Goal: Task Accomplishment & Management: Manage account settings

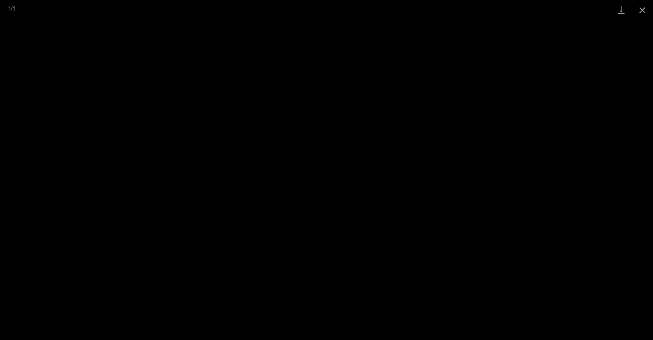
scroll to position [893, 0]
click at [643, 9] on button "Close gallery" at bounding box center [642, 10] width 21 height 20
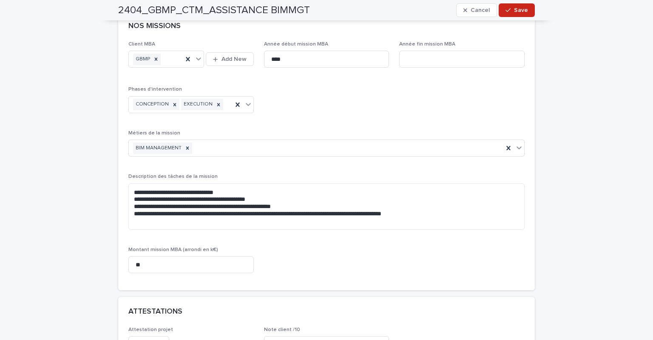
scroll to position [595, 0]
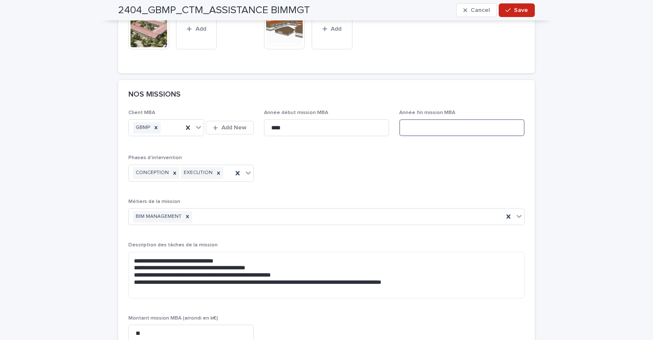
click at [420, 119] on input at bounding box center [461, 127] width 125 height 17
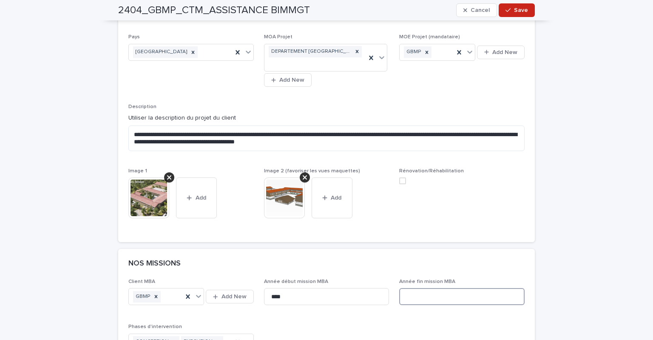
scroll to position [425, 0]
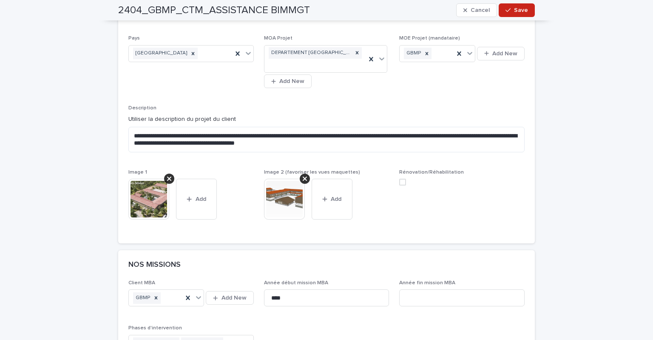
click at [467, 5] on button "Cancel" at bounding box center [476, 10] width 41 height 14
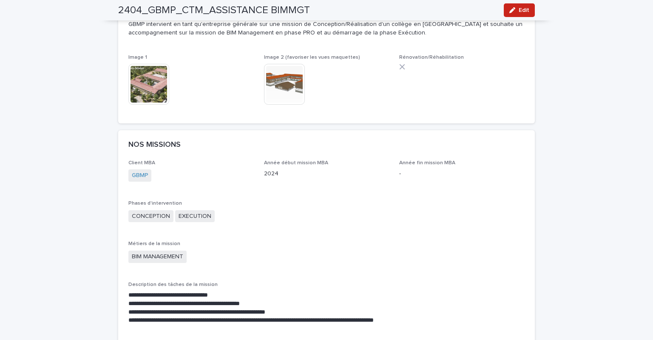
scroll to position [437, 0]
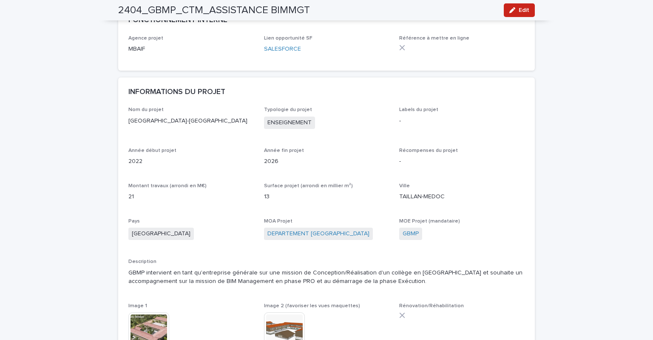
scroll to position [43, 0]
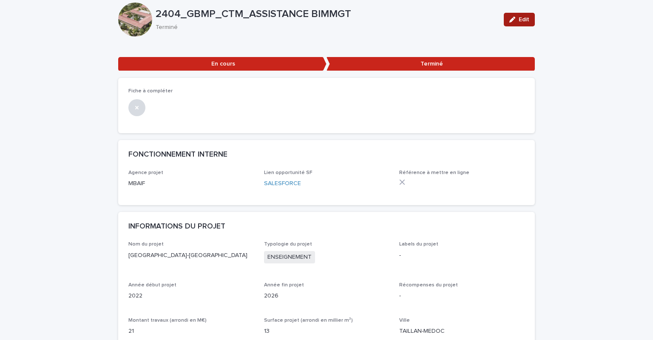
click at [515, 20] on div "button" at bounding box center [513, 20] width 9 height 6
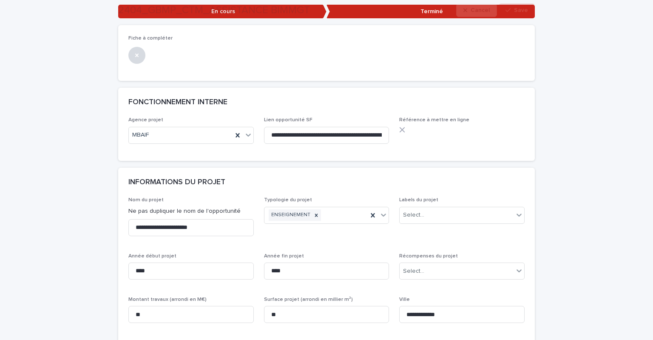
scroll to position [170, 0]
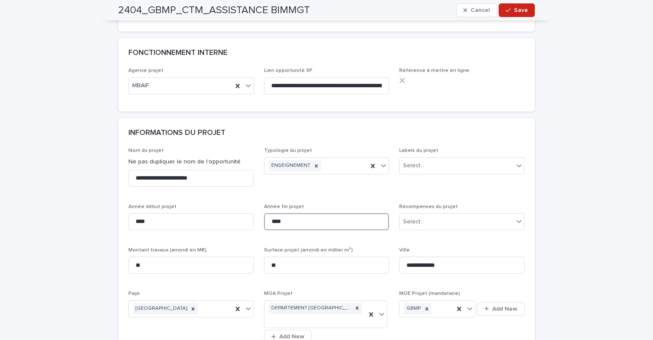
drag, startPoint x: 289, startPoint y: 228, endPoint x: 262, endPoint y: 225, distance: 26.9
click at [264, 225] on input "****" at bounding box center [326, 221] width 125 height 17
click at [304, 224] on input "****" at bounding box center [326, 221] width 125 height 17
type input "****"
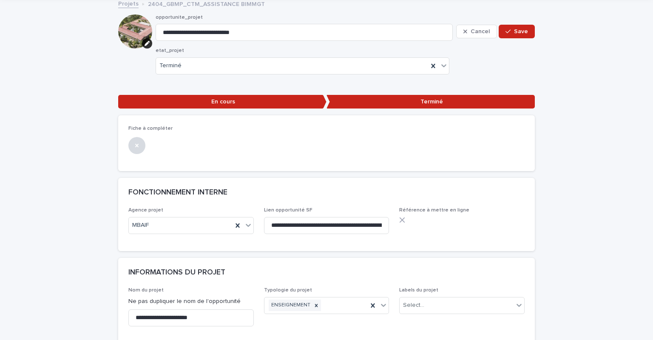
scroll to position [0, 0]
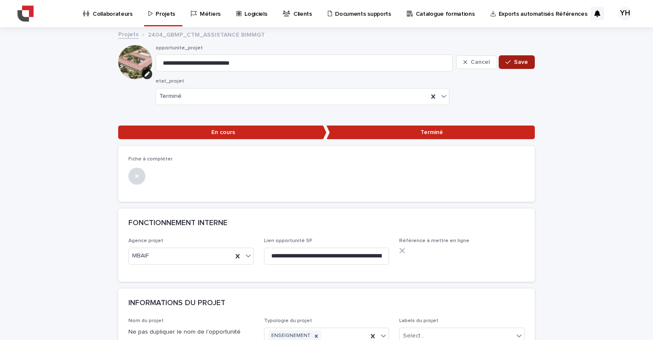
click at [514, 60] on span "Save" at bounding box center [521, 62] width 14 height 6
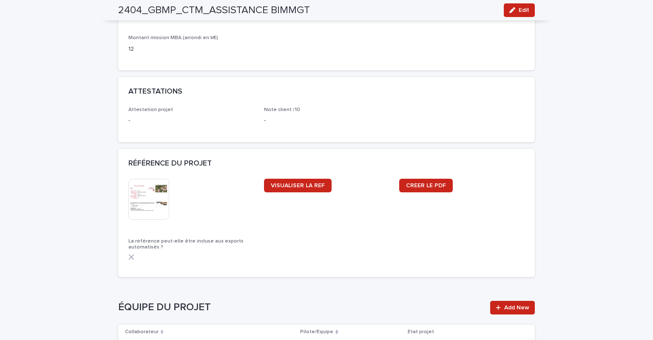
scroll to position [765, 0]
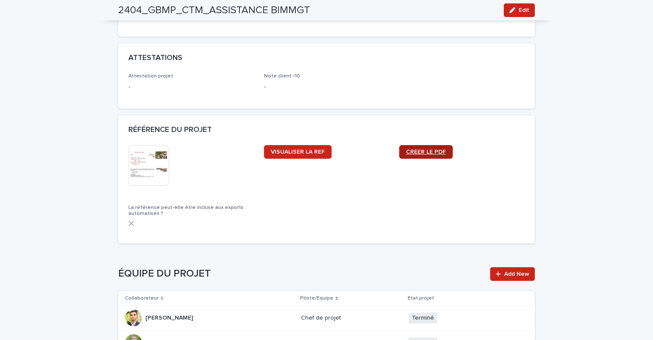
click at [437, 146] on link "CRÉER LE PDF" at bounding box center [426, 152] width 54 height 14
click at [265, 151] on link "VISUALISER LA REF" at bounding box center [298, 152] width 68 height 14
click at [148, 160] on img at bounding box center [148, 165] width 41 height 41
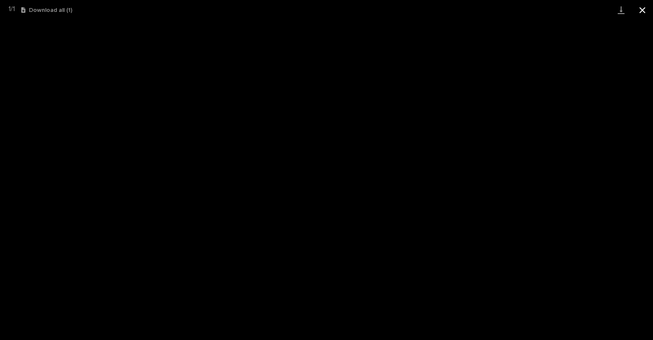
drag, startPoint x: 636, startPoint y: 12, endPoint x: 632, endPoint y: 15, distance: 4.8
click at [636, 11] on button "Close gallery" at bounding box center [642, 10] width 21 height 20
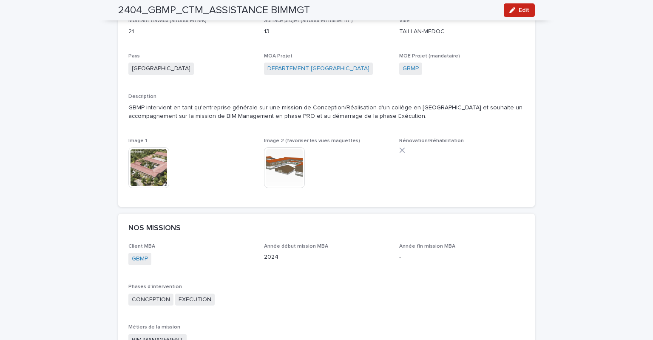
scroll to position [340, 0]
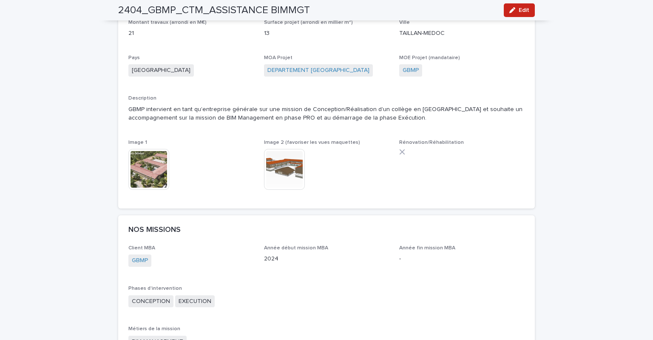
click at [290, 165] on img at bounding box center [284, 169] width 41 height 41
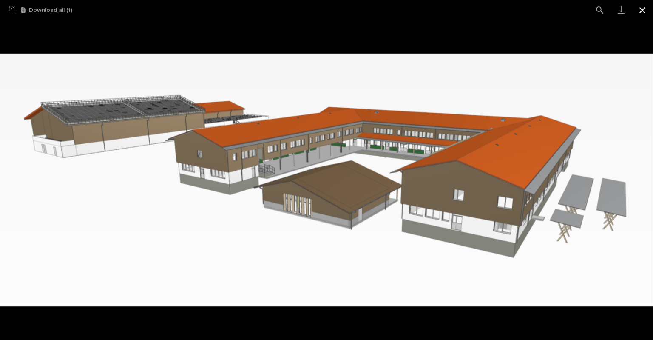
click at [640, 12] on button "Close gallery" at bounding box center [642, 10] width 21 height 20
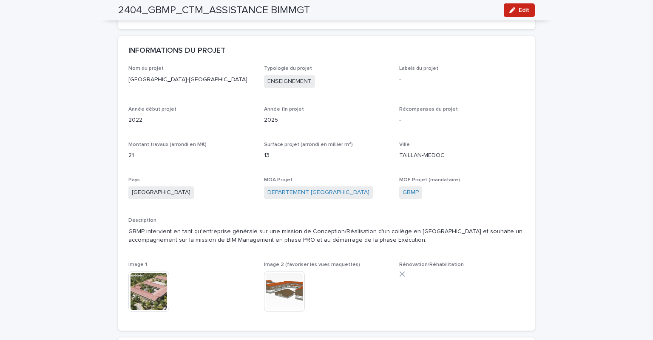
scroll to position [213, 0]
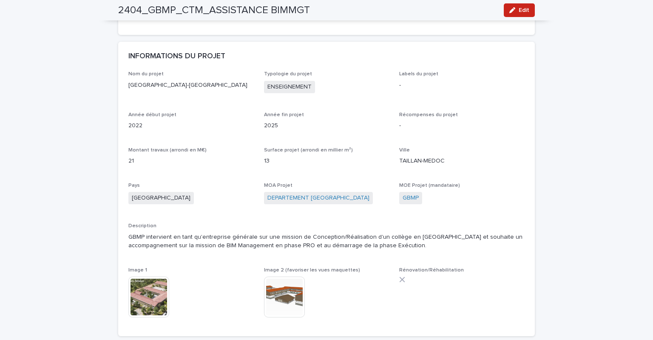
click at [171, 282] on div "This file cannot be opened Download File" at bounding box center [190, 297] width 125 height 43
click at [157, 290] on img at bounding box center [148, 296] width 41 height 41
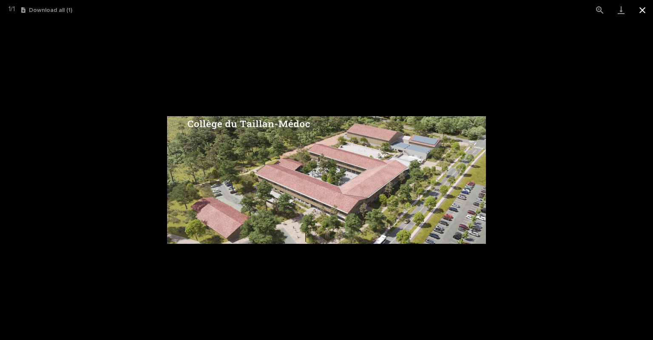
click at [646, 9] on button "Close gallery" at bounding box center [642, 10] width 21 height 20
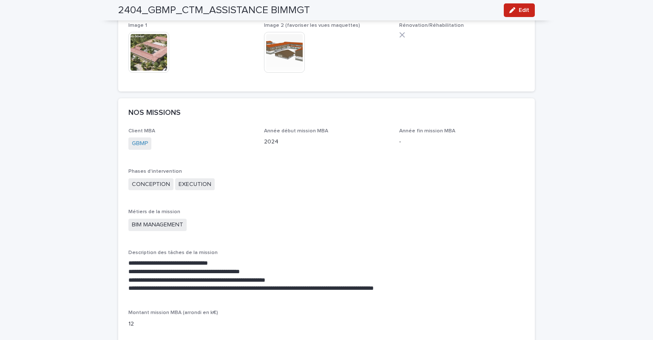
scroll to position [510, 0]
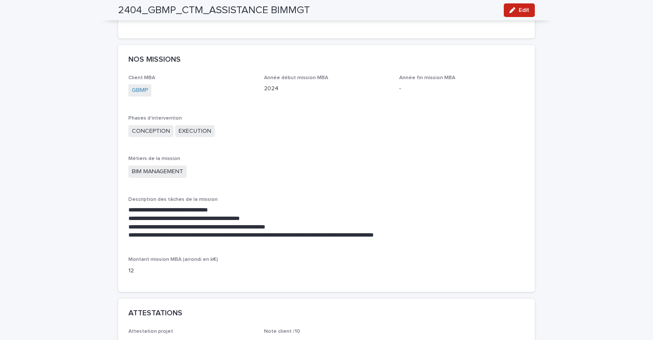
drag, startPoint x: 400, startPoint y: 84, endPoint x: 468, endPoint y: 56, distance: 73.6
click at [402, 82] on div "Année fin mission MBA -" at bounding box center [461, 87] width 125 height 25
click at [523, 3] on button "Edit" at bounding box center [519, 10] width 31 height 14
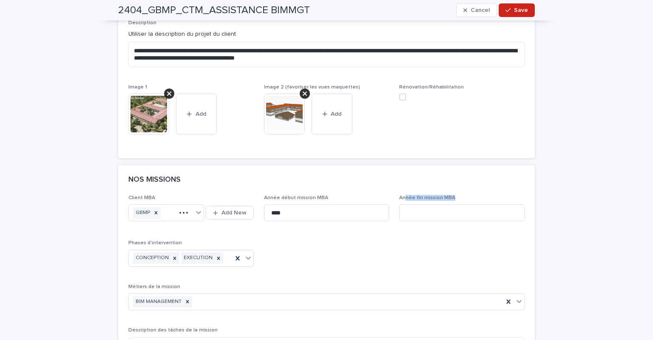
scroll to position [569, 0]
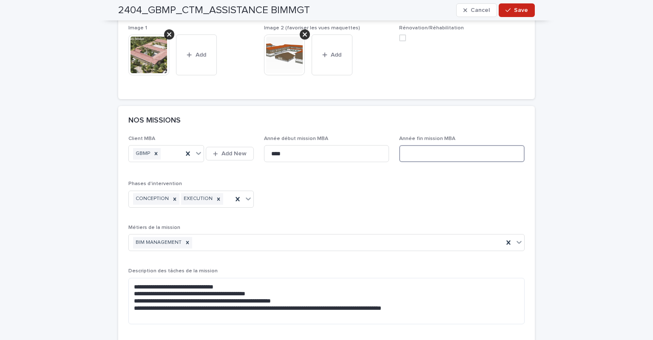
click at [421, 145] on input at bounding box center [461, 153] width 125 height 17
type input "****"
click at [513, 6] on button "Save" at bounding box center [517, 10] width 36 height 14
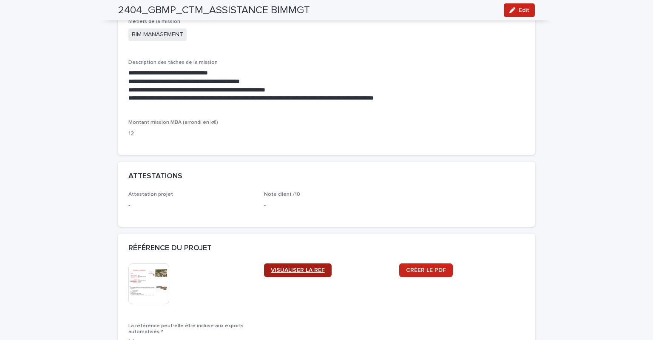
scroll to position [662, 0]
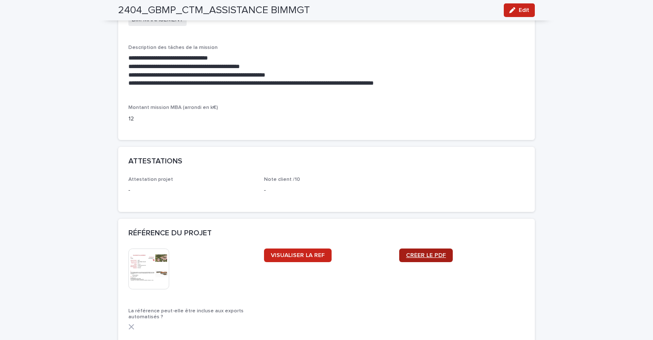
click at [444, 254] on link "CRÉER LE PDF" at bounding box center [426, 255] width 54 height 14
click at [153, 267] on img at bounding box center [148, 268] width 41 height 41
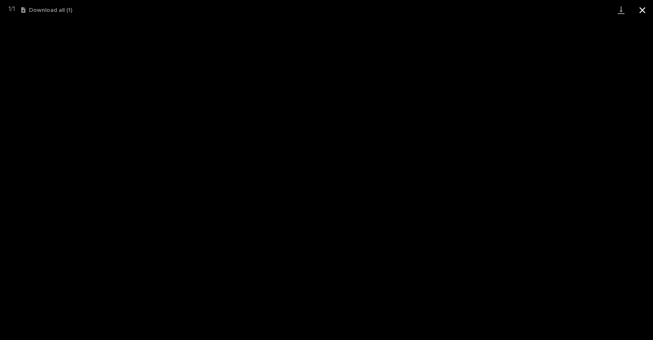
click at [640, 6] on button "Close gallery" at bounding box center [642, 10] width 21 height 20
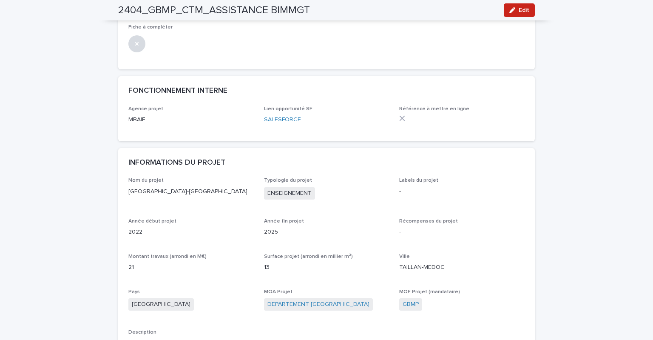
scroll to position [21, 0]
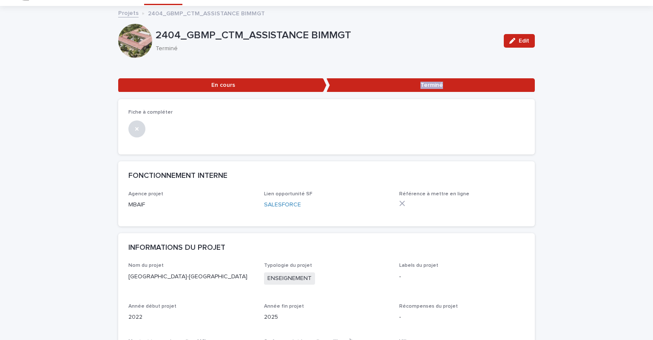
drag, startPoint x: 461, startPoint y: 71, endPoint x: 301, endPoint y: 87, distance: 161.5
click at [304, 85] on div "Loading... Saving… ••• En cours Terminé" at bounding box center [326, 83] width 417 height 31
